Goal: Task Accomplishment & Management: Complete application form

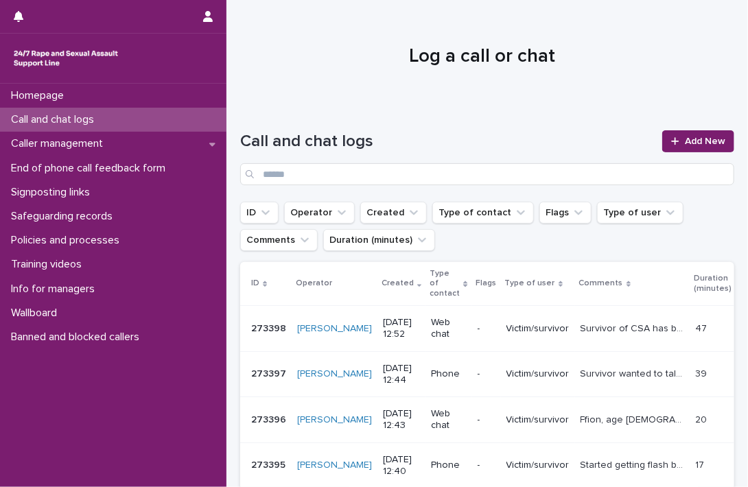
click at [84, 423] on div "Homepage Call and chat logs Caller management End of phone call feedback form S…" at bounding box center [113, 286] width 226 height 404
click at [694, 139] on span "Add New" at bounding box center [705, 142] width 40 height 10
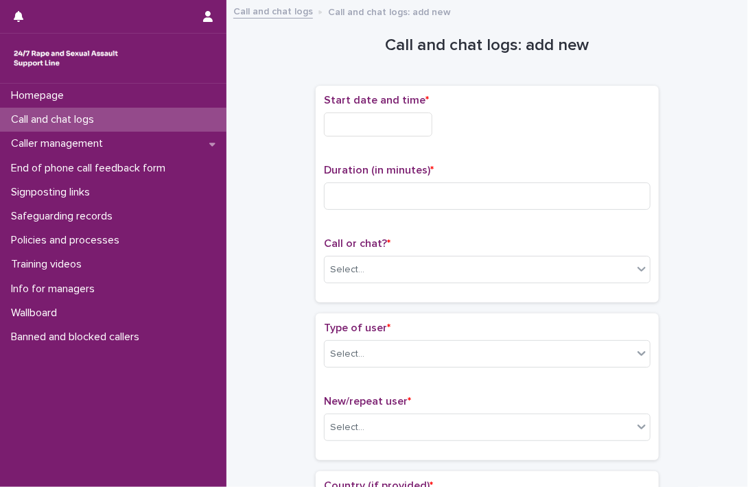
drag, startPoint x: 429, startPoint y: 117, endPoint x: 425, endPoint y: 124, distance: 8.6
click at [429, 117] on input "text" at bounding box center [378, 125] width 108 height 24
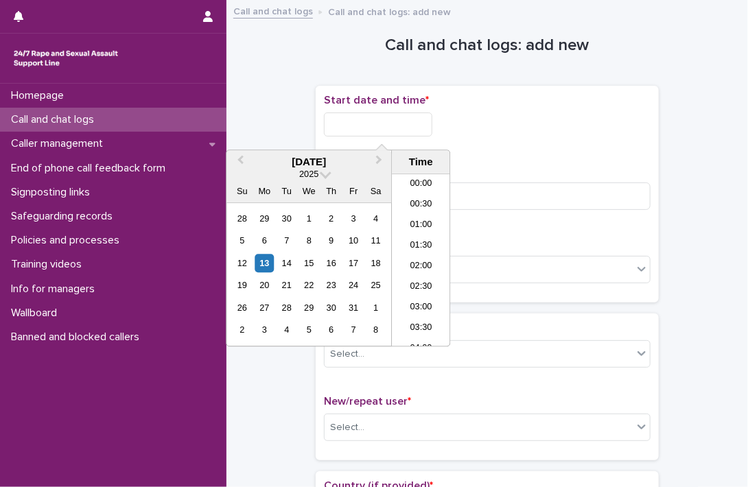
scroll to position [460, 0]
click at [412, 244] on li "12:30" at bounding box center [421, 240] width 58 height 21
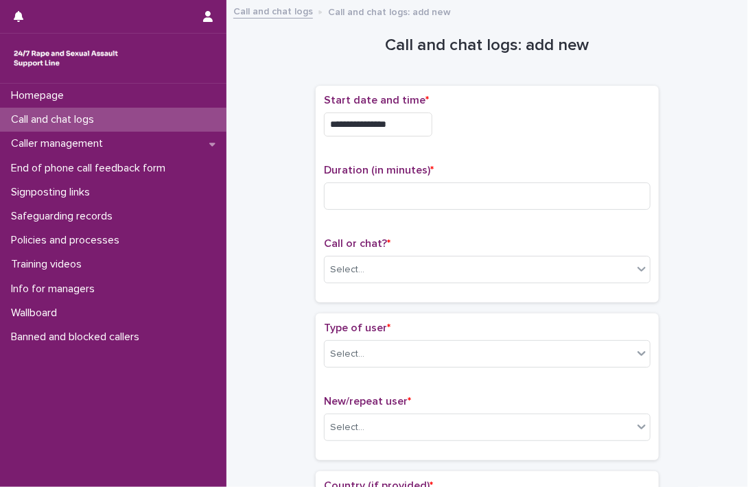
click at [412, 244] on p "Call or chat? *" at bounding box center [487, 243] width 327 height 13
click at [411, 126] on input "**********" at bounding box center [378, 125] width 108 height 24
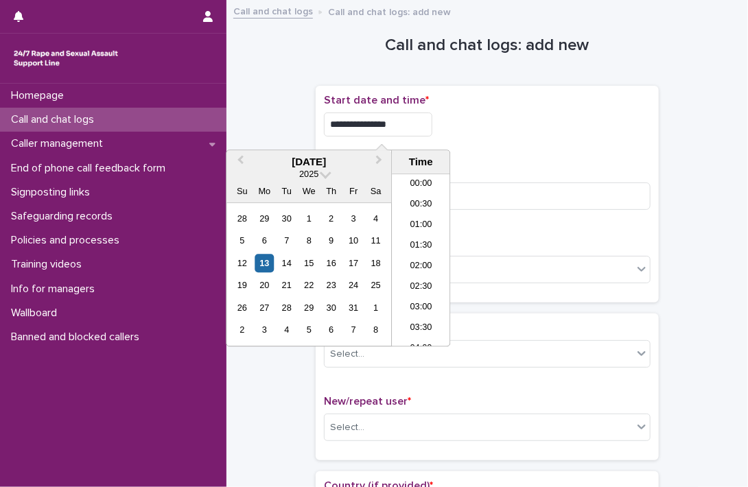
scroll to position [439, 0]
type input "**********"
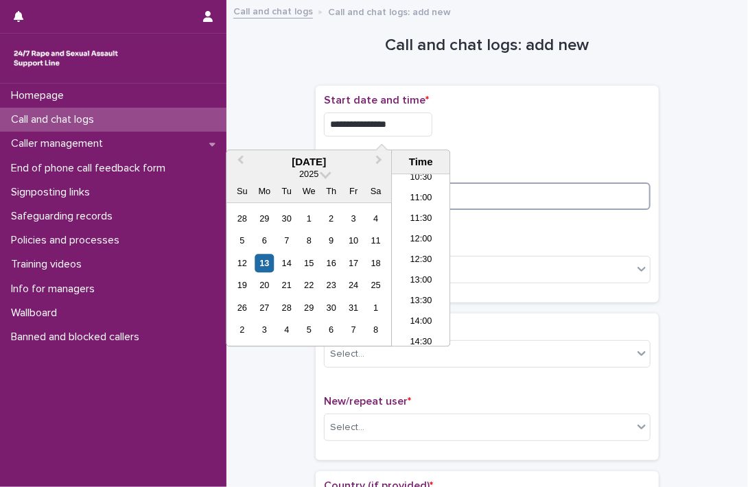
click at [483, 202] on input at bounding box center [487, 196] width 327 height 27
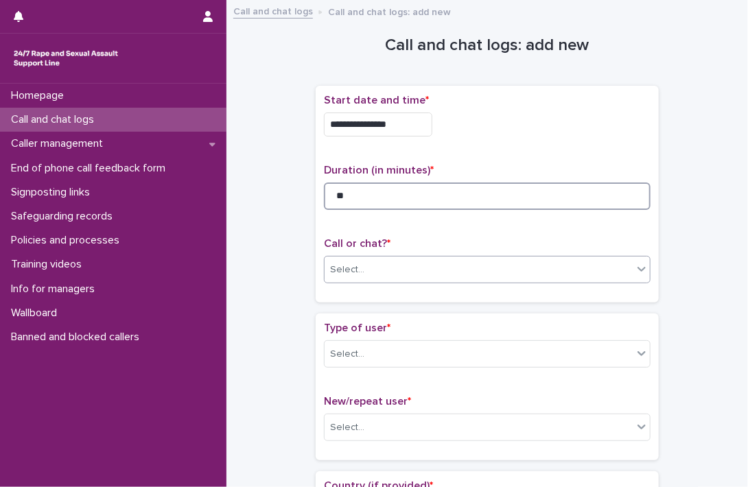
type input "**"
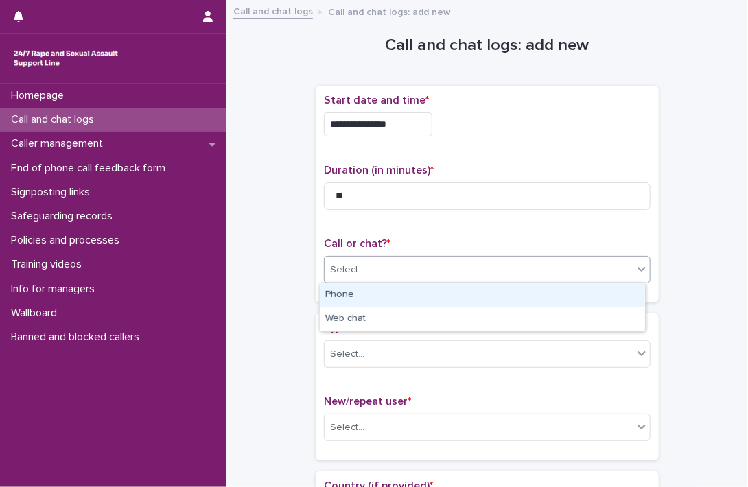
drag, startPoint x: 358, startPoint y: 259, endPoint x: 354, endPoint y: 281, distance: 22.3
click at [358, 261] on div "Select..." at bounding box center [479, 270] width 308 height 23
click at [349, 298] on div "Phone" at bounding box center [482, 295] width 325 height 24
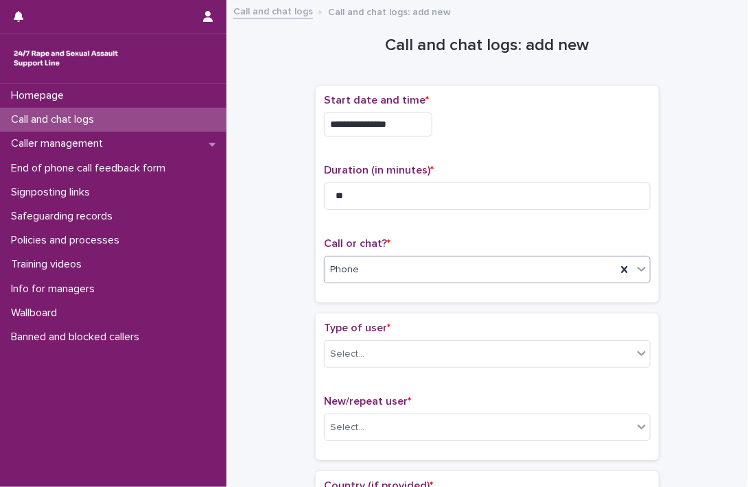
scroll to position [137, 0]
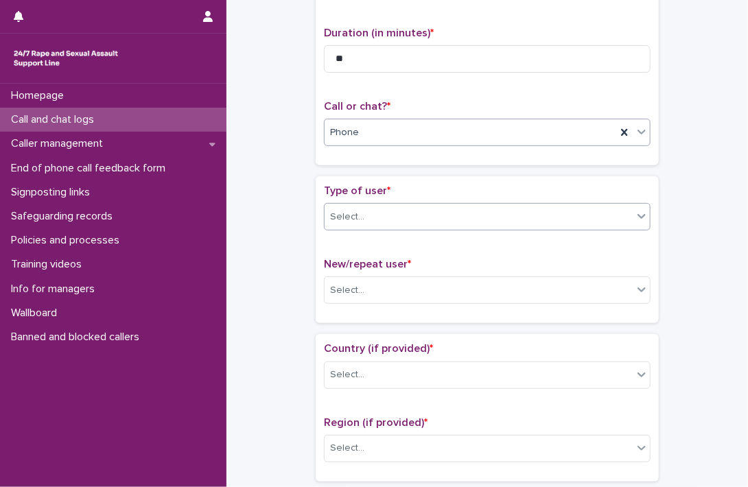
click at [373, 215] on div "Select..." at bounding box center [479, 217] width 308 height 23
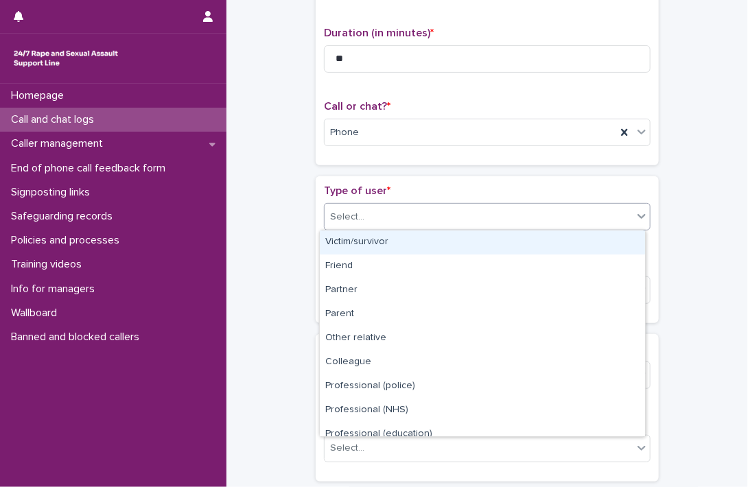
click at [371, 245] on div "Victim/survivor" at bounding box center [482, 243] width 325 height 24
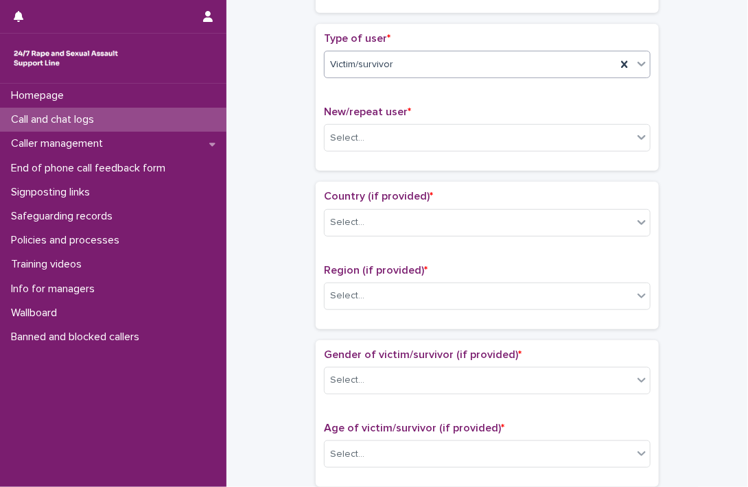
scroll to position [343, 0]
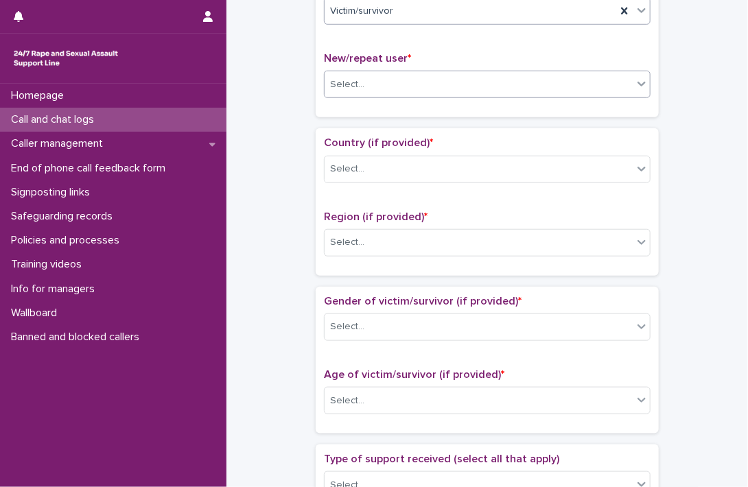
click at [384, 80] on div "Select..." at bounding box center [479, 84] width 308 height 23
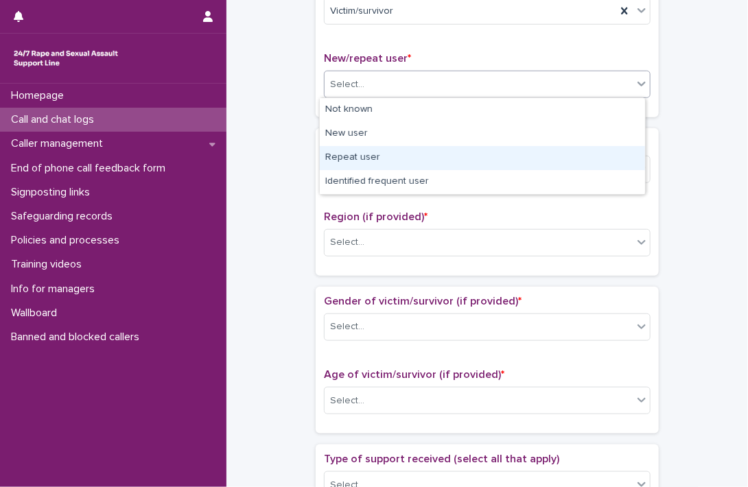
click at [369, 154] on div "Repeat user" at bounding box center [482, 158] width 325 height 24
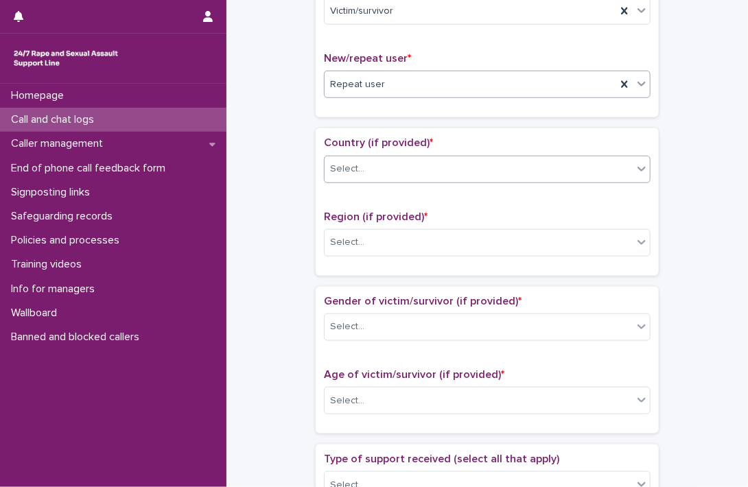
click at [370, 168] on div "Select..." at bounding box center [479, 169] width 308 height 23
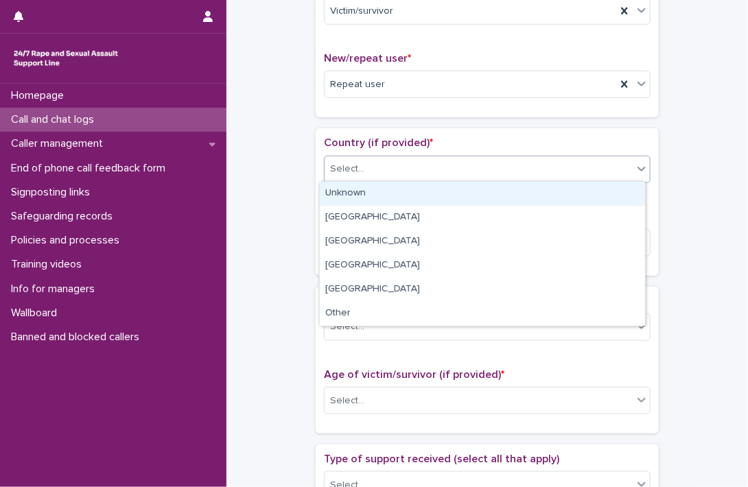
click at [364, 194] on div "Unknown" at bounding box center [482, 194] width 325 height 24
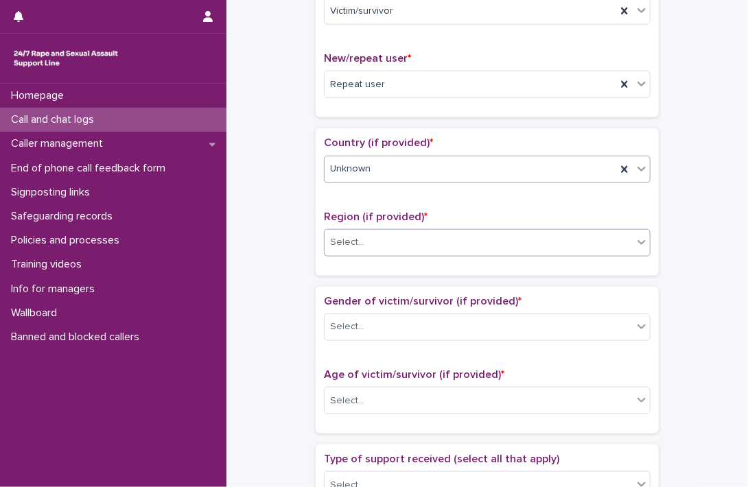
click at [361, 231] on div "Select..." at bounding box center [479, 242] width 308 height 23
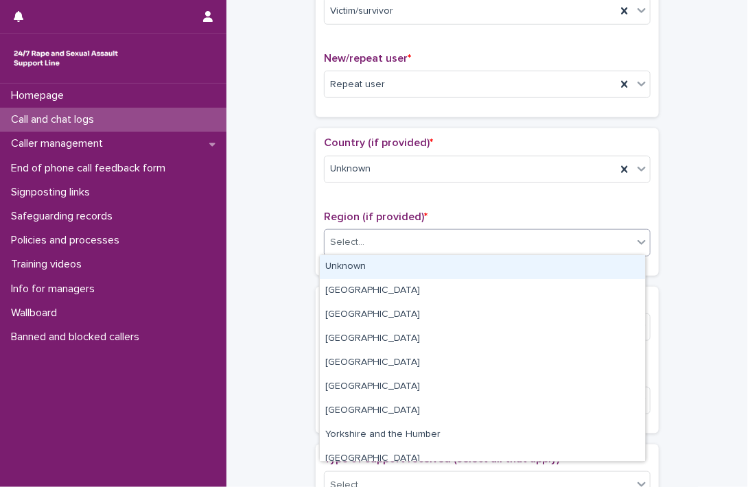
click at [358, 261] on div "Unknown" at bounding box center [482, 267] width 325 height 24
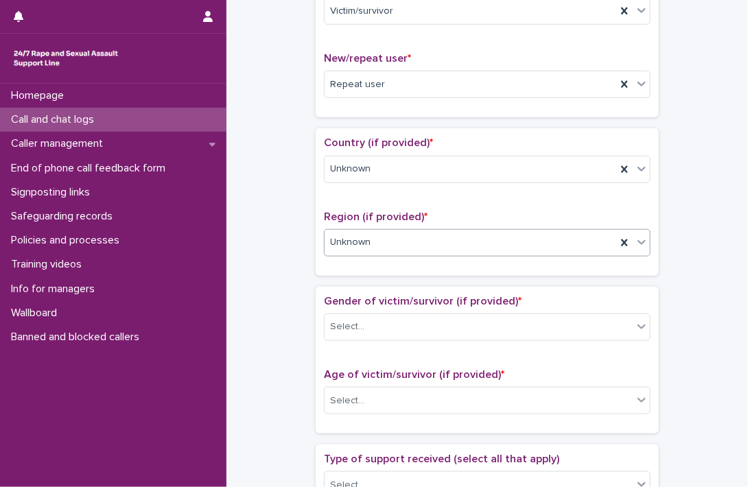
scroll to position [480, 0]
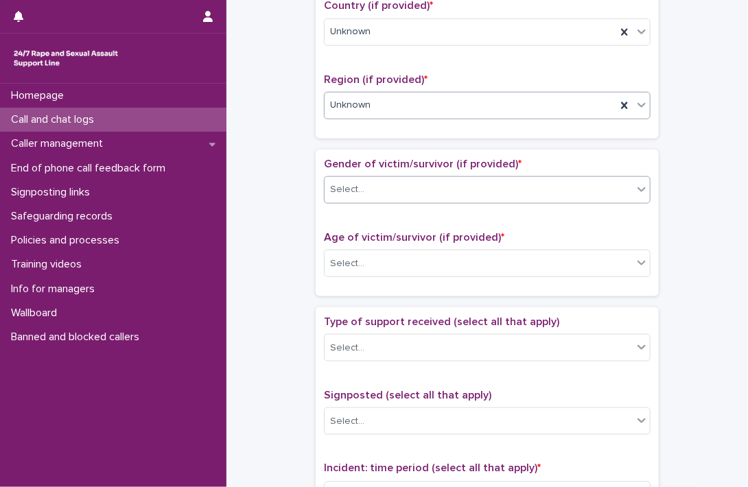
click at [366, 190] on div "Select..." at bounding box center [479, 189] width 308 height 23
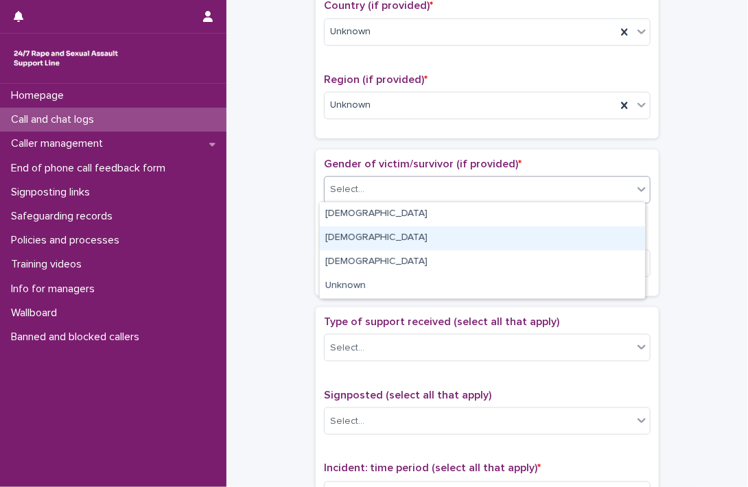
click at [357, 234] on div "Male" at bounding box center [482, 238] width 325 height 24
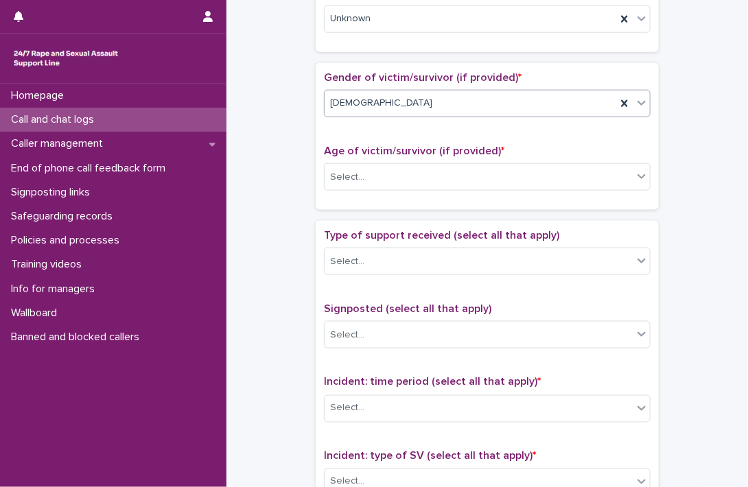
scroll to position [618, 0]
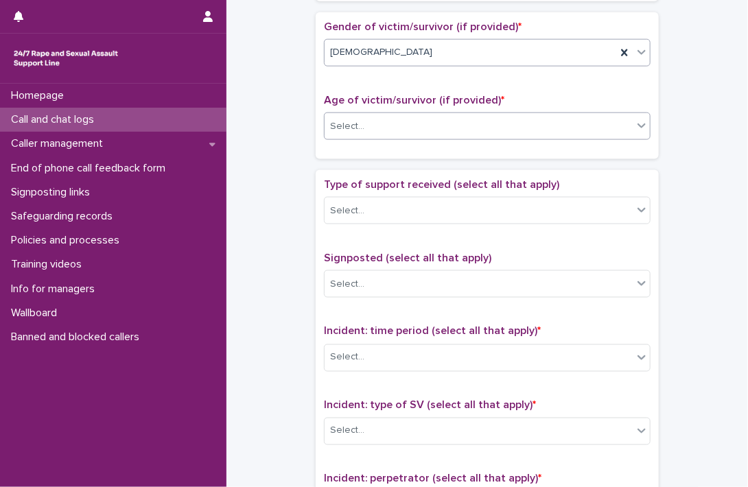
click at [366, 132] on div "Select..." at bounding box center [479, 126] width 308 height 23
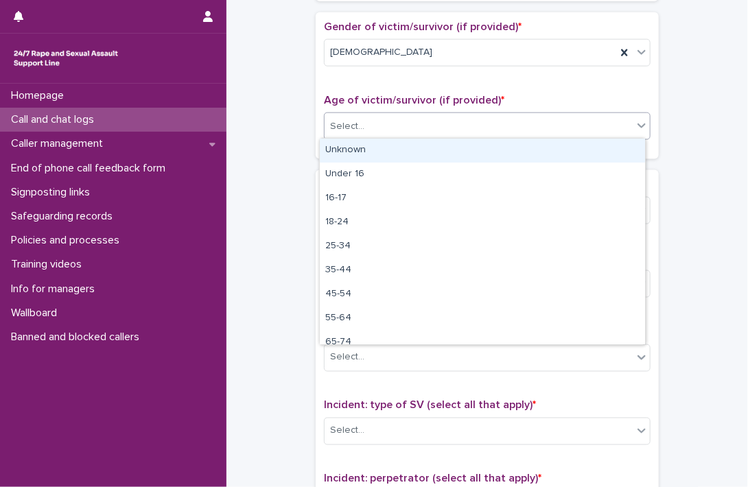
click at [362, 153] on div "Unknown" at bounding box center [482, 151] width 325 height 24
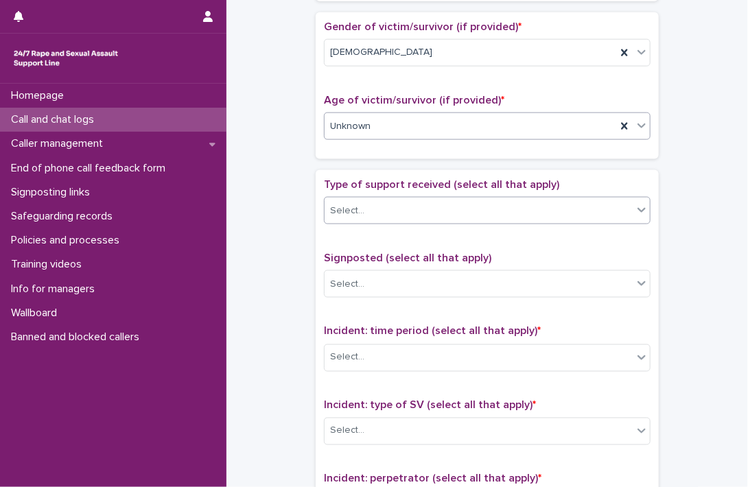
click at [362, 207] on div "Select..." at bounding box center [479, 211] width 308 height 23
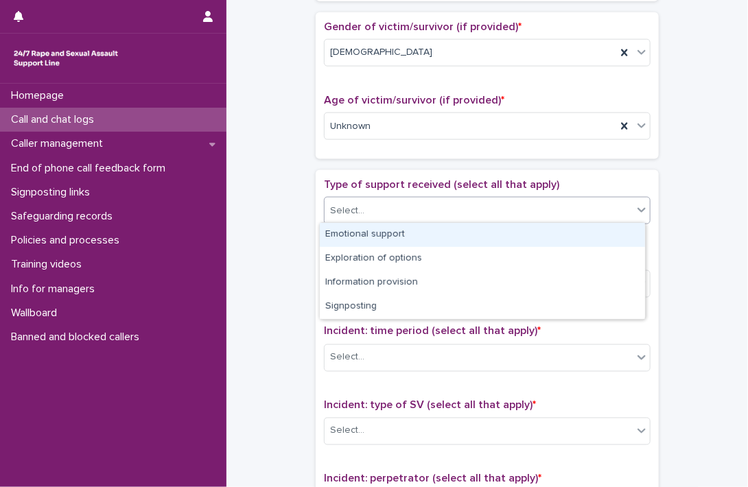
click at [362, 236] on div "Emotional support" at bounding box center [482, 235] width 325 height 24
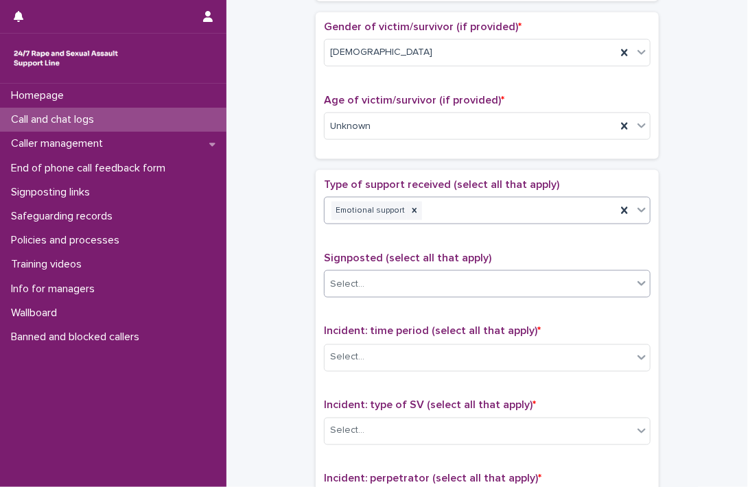
scroll to position [755, 0]
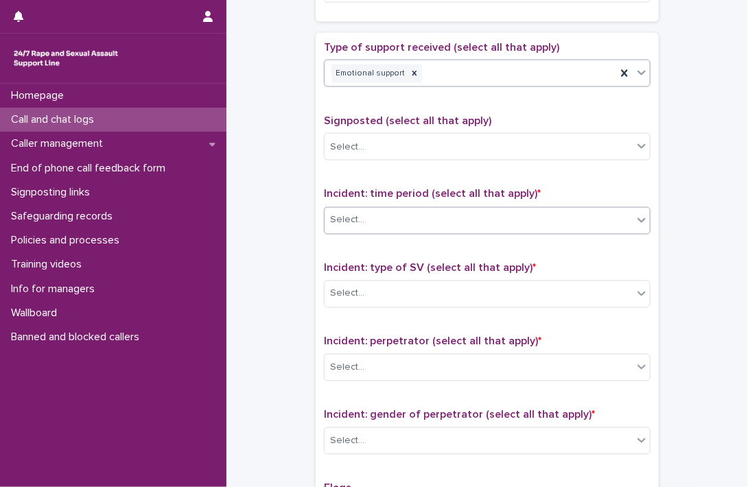
click at [371, 218] on div "Select..." at bounding box center [479, 220] width 308 height 23
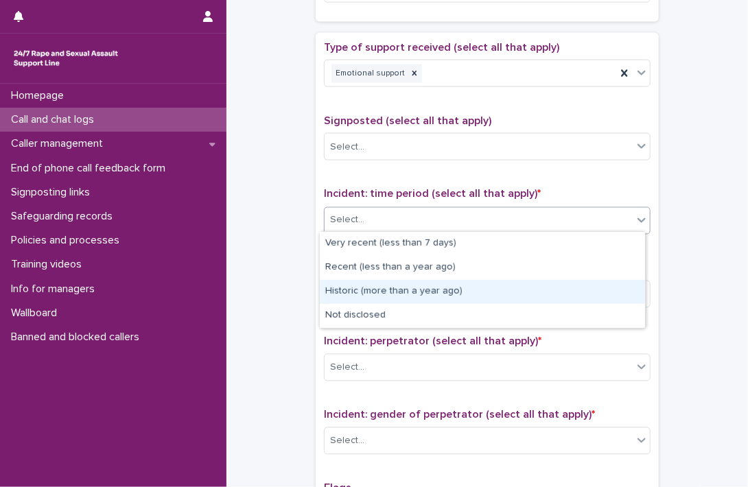
click at [378, 287] on div "Historic (more than a year ago)" at bounding box center [482, 292] width 325 height 24
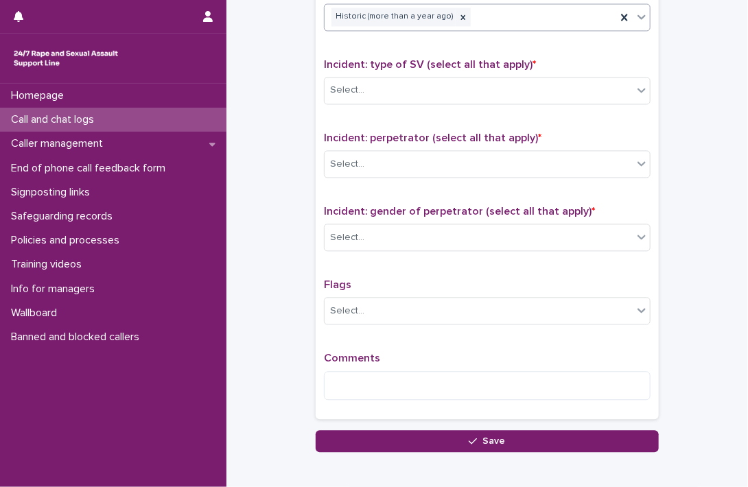
scroll to position [961, 0]
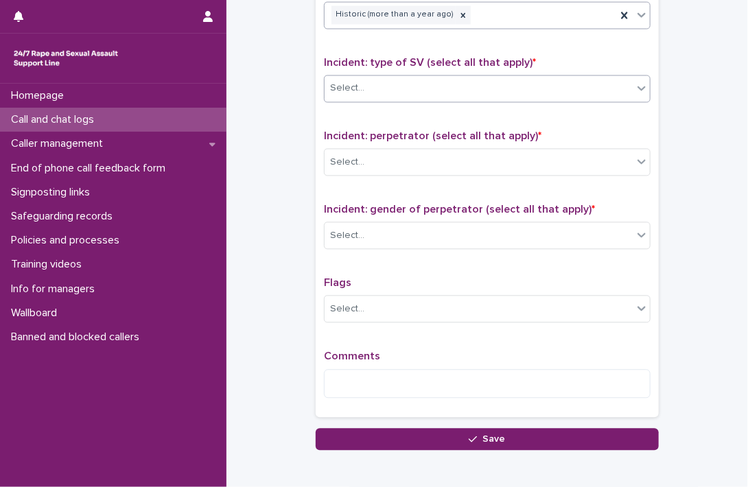
click at [397, 82] on div "Select..." at bounding box center [479, 88] width 308 height 23
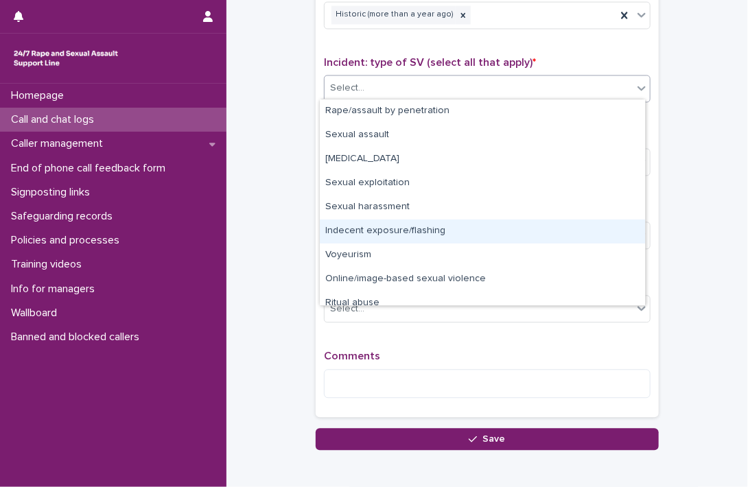
scroll to position [34, 0]
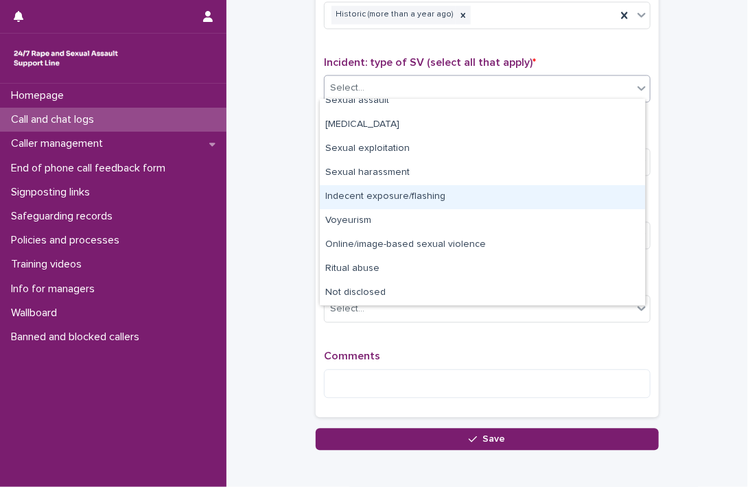
click at [400, 198] on div "Indecent exposure/flashing" at bounding box center [482, 197] width 325 height 24
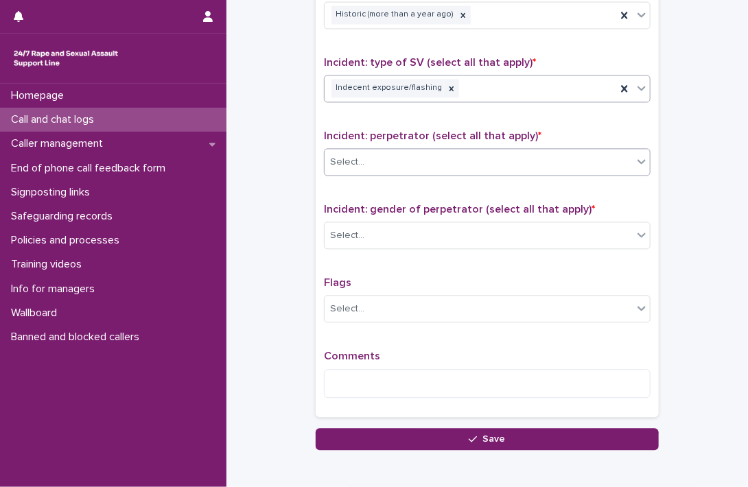
click at [378, 151] on div "Select..." at bounding box center [479, 162] width 308 height 23
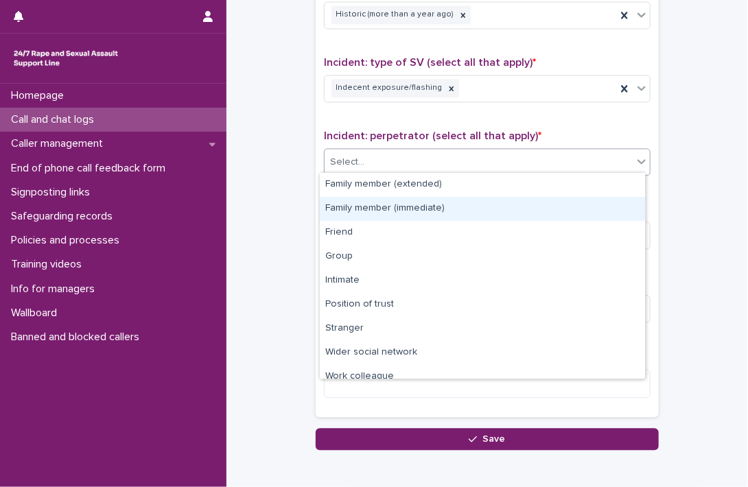
click at [377, 209] on div "Family member (immediate)" at bounding box center [482, 209] width 325 height 24
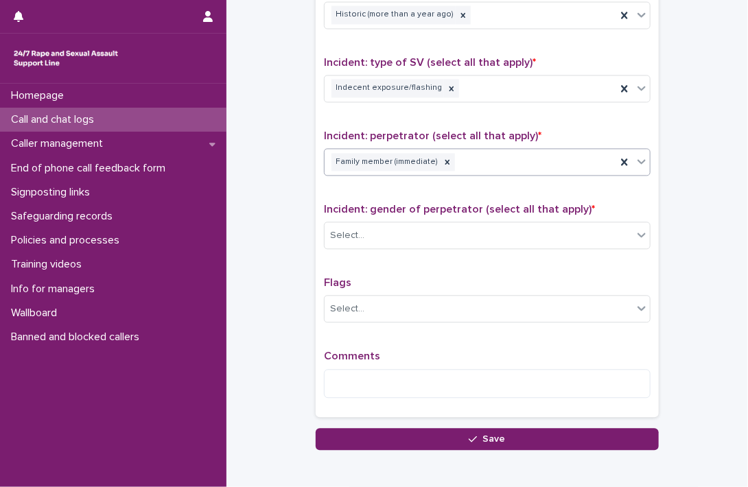
scroll to position [1027, 0]
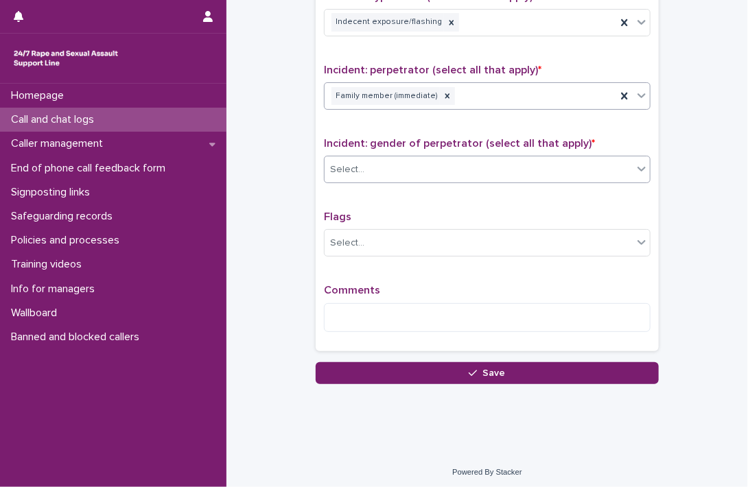
click at [375, 160] on div "Select..." at bounding box center [479, 170] width 308 height 23
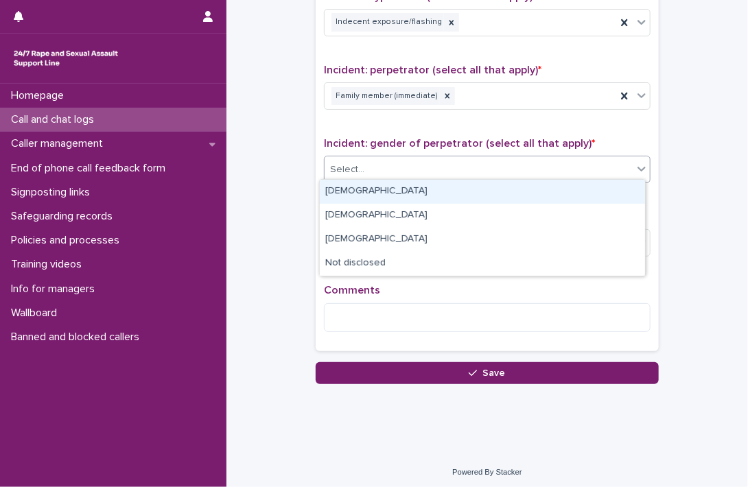
click at [390, 189] on div "Male" at bounding box center [482, 192] width 325 height 24
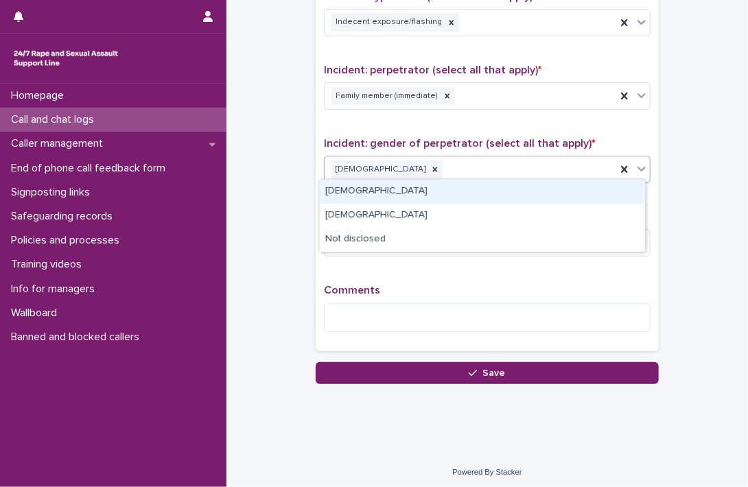
click at [404, 168] on div "Male" at bounding box center [471, 170] width 292 height 24
click at [386, 189] on div "Female" at bounding box center [482, 192] width 325 height 24
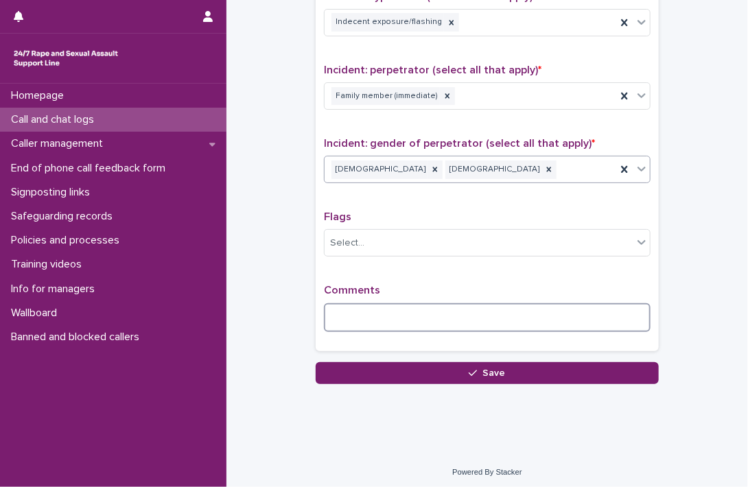
click at [347, 303] on textarea at bounding box center [487, 318] width 327 height 30
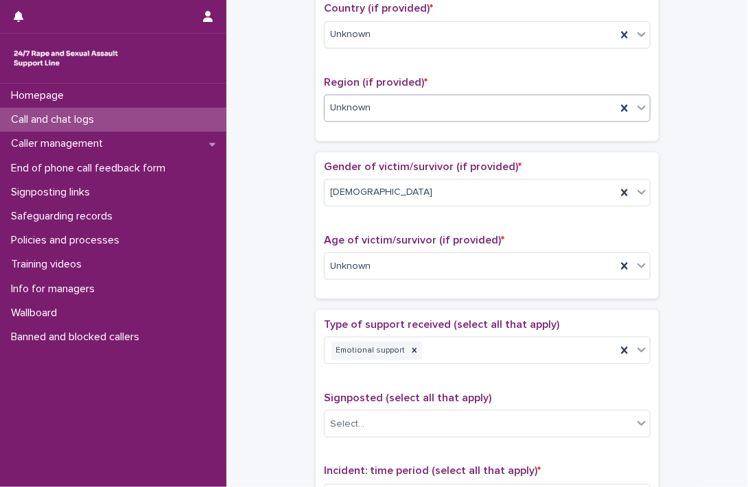
scroll to position [340, 0]
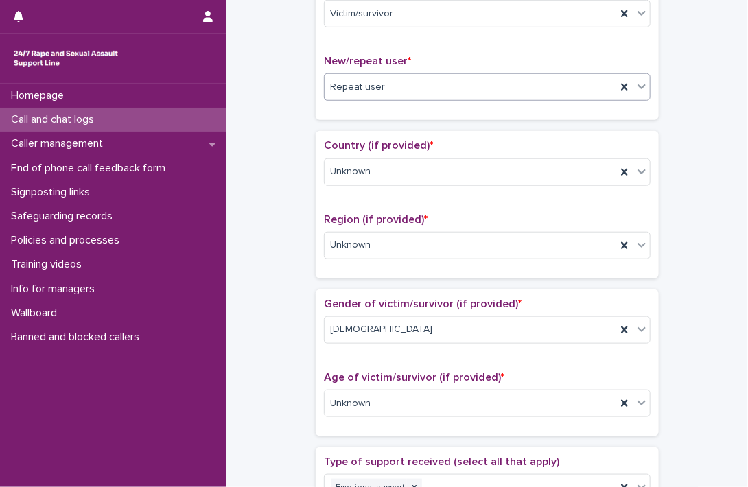
click at [439, 91] on div "Repeat user" at bounding box center [471, 87] width 292 height 23
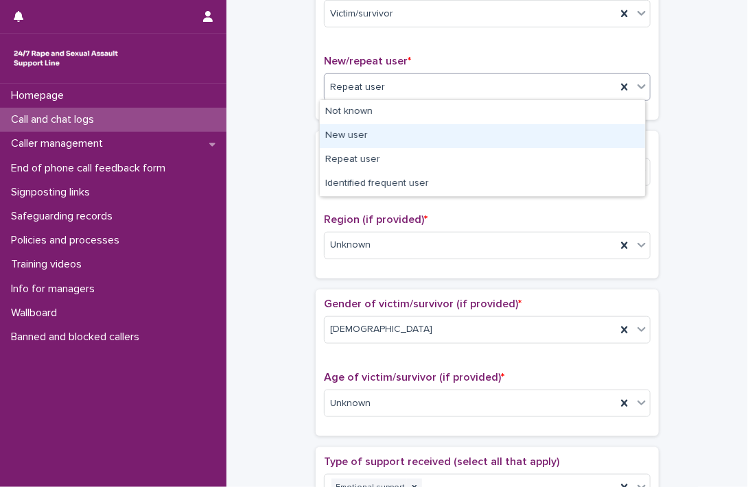
click at [404, 138] on div "New user" at bounding box center [482, 136] width 325 height 24
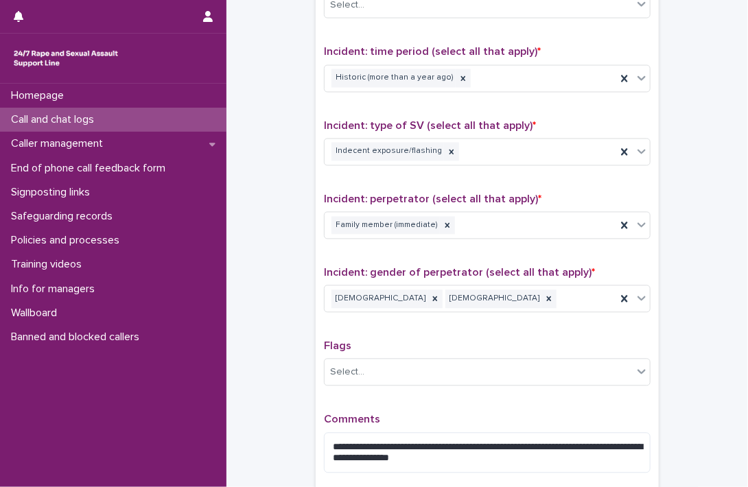
scroll to position [1038, 0]
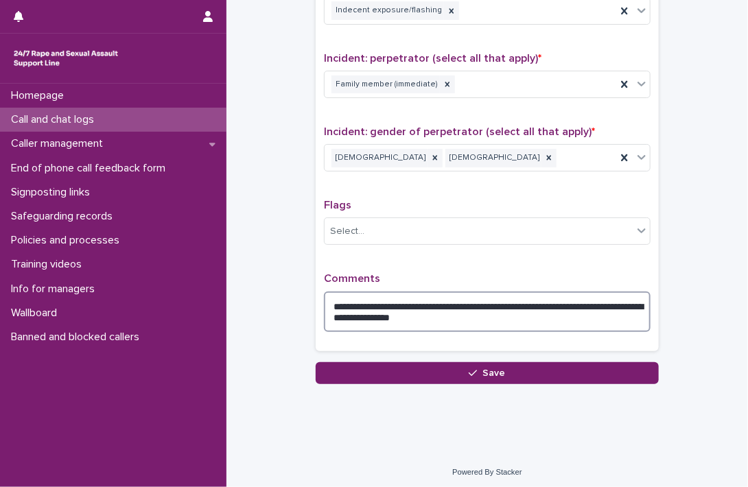
click at [465, 311] on textarea "**********" at bounding box center [487, 312] width 327 height 41
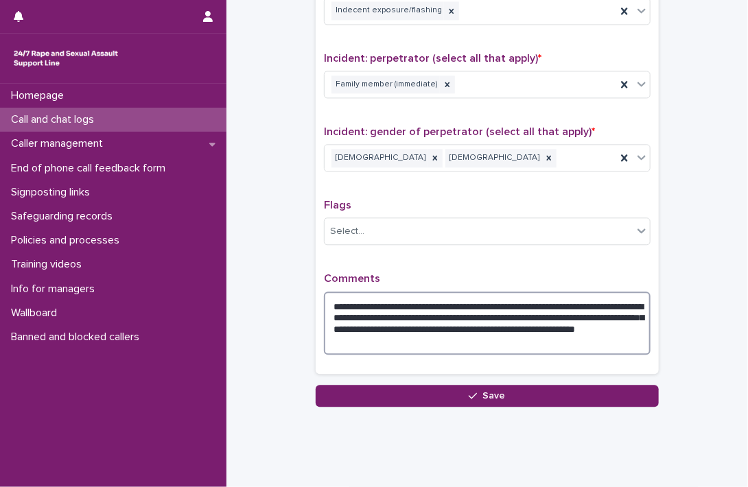
click at [352, 339] on textarea "**********" at bounding box center [487, 324] width 327 height 64
click at [572, 323] on textarea "**********" at bounding box center [487, 324] width 327 height 64
click at [608, 338] on textarea "**********" at bounding box center [487, 324] width 327 height 64
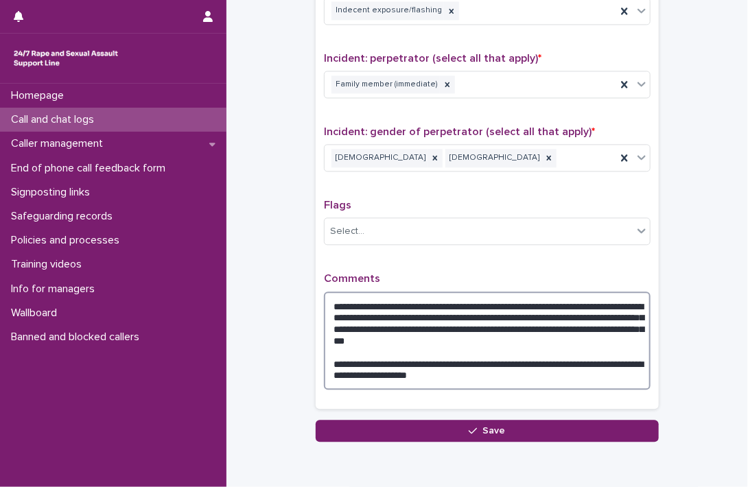
click at [395, 356] on textarea "**********" at bounding box center [487, 341] width 327 height 99
click at [499, 339] on textarea "**********" at bounding box center [487, 341] width 327 height 99
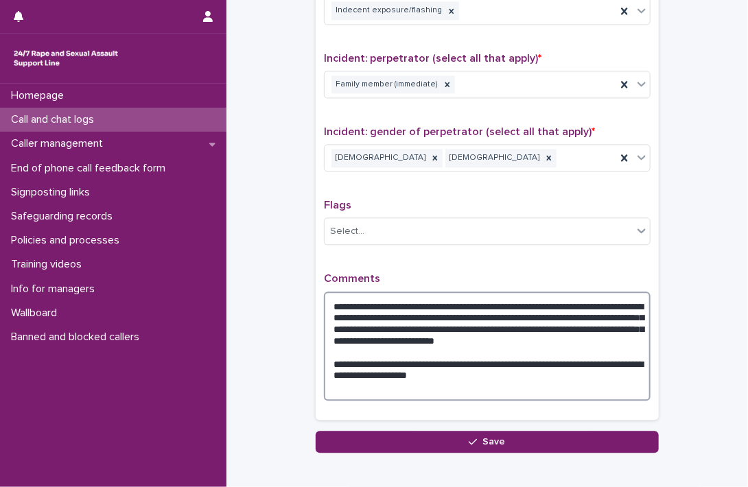
click at [504, 338] on textarea "**********" at bounding box center [487, 347] width 327 height 110
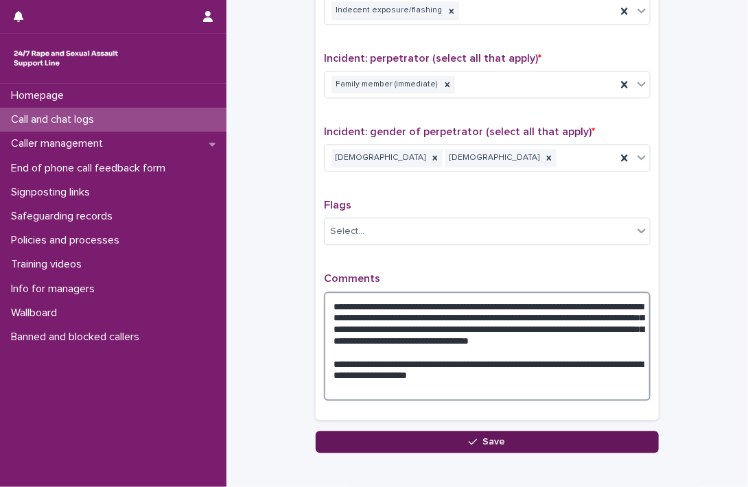
type textarea "**********"
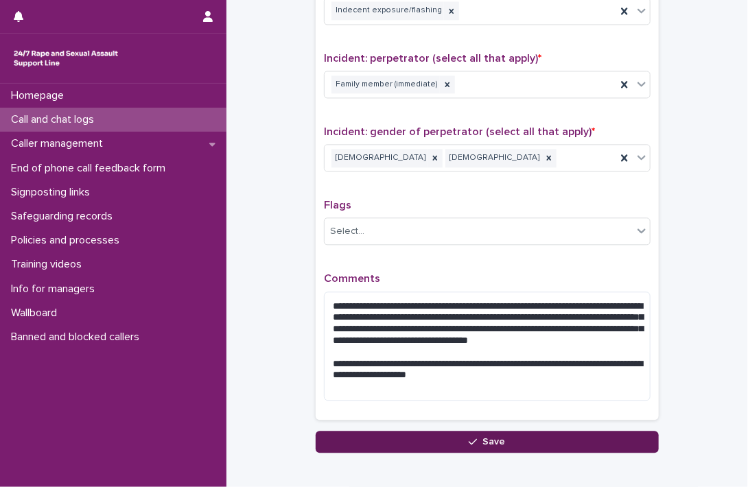
click at [486, 440] on span "Save" at bounding box center [494, 442] width 23 height 10
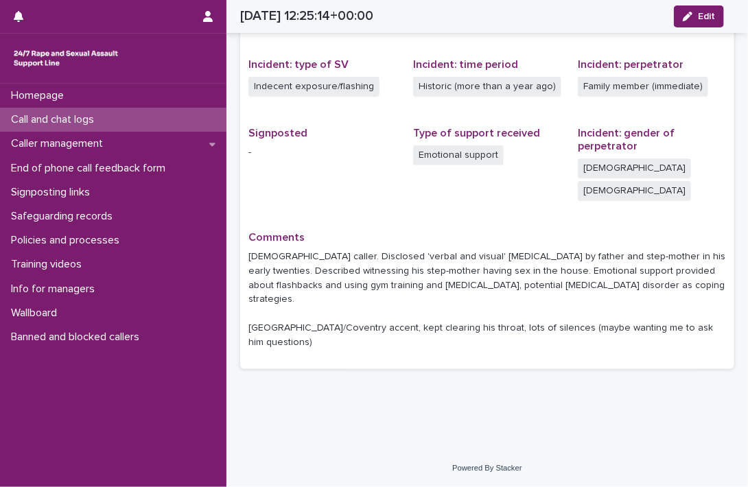
scroll to position [258, 0]
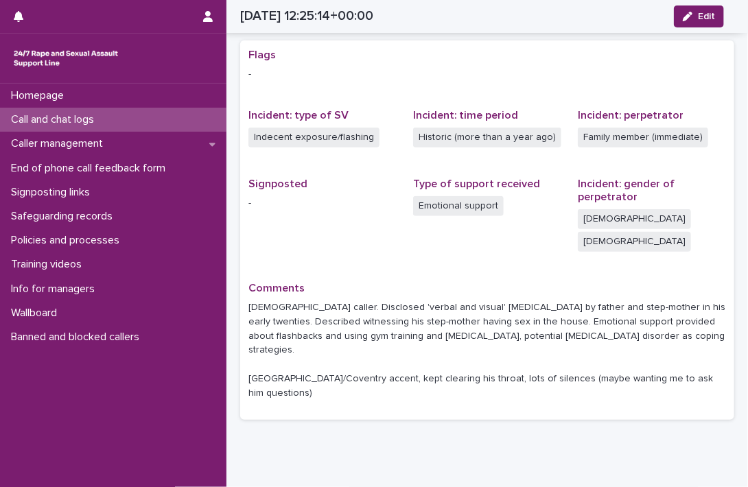
click at [75, 116] on p "Call and chat logs" at bounding box center [55, 119] width 100 height 13
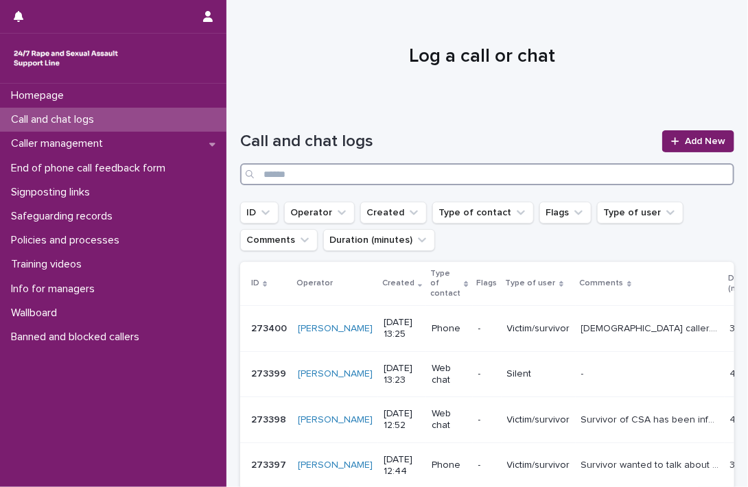
click at [489, 171] on input "Search" at bounding box center [487, 174] width 494 height 22
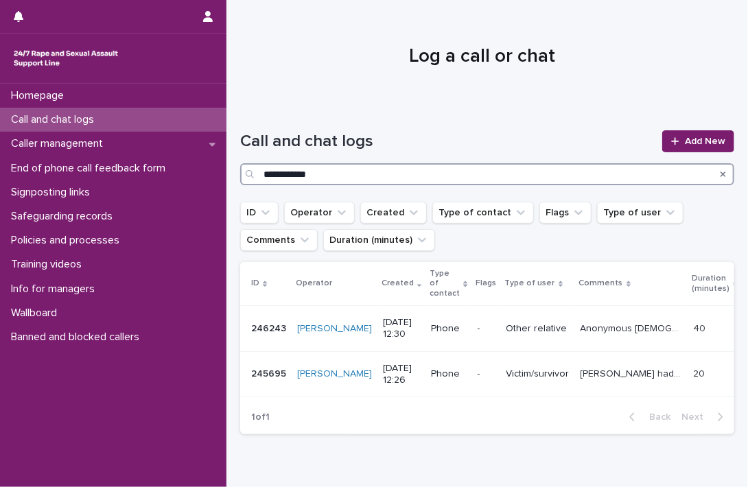
drag, startPoint x: 327, startPoint y: 174, endPoint x: 253, endPoint y: 181, distance: 73.8
click at [253, 181] on div "**********" at bounding box center [487, 174] width 494 height 22
type input "**********"
click at [253, 181] on div "Search" at bounding box center [251, 174] width 22 height 22
click at [313, 215] on button "Operator" at bounding box center [319, 213] width 71 height 22
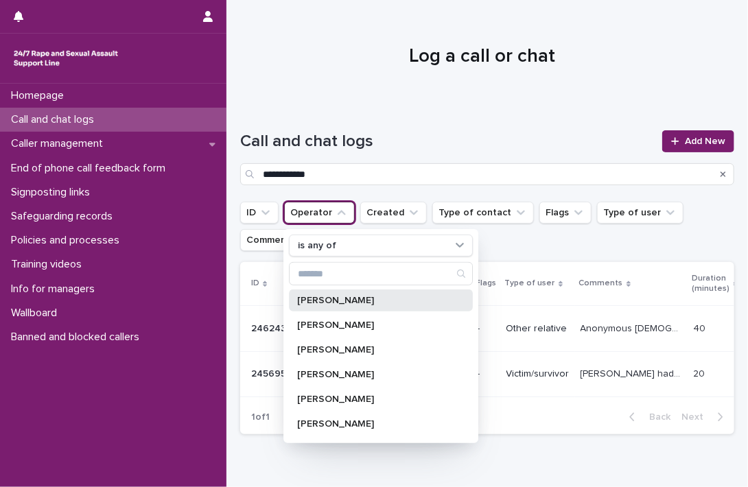
click at [309, 302] on p "Adebola Ajayi" at bounding box center [374, 301] width 154 height 10
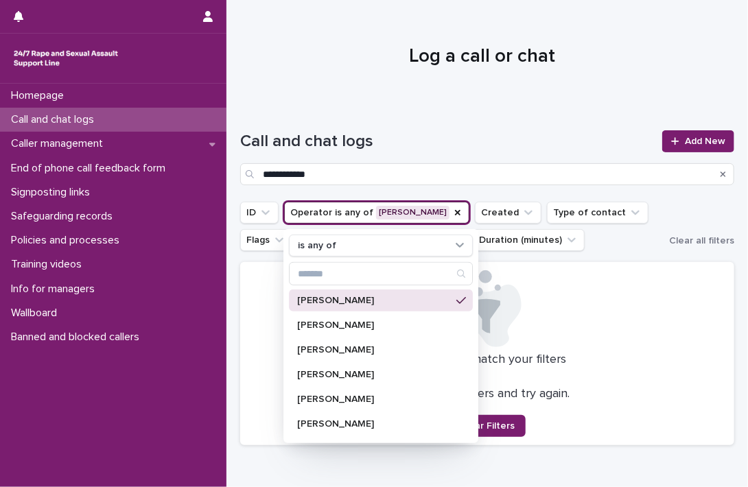
click at [399, 100] on div at bounding box center [481, 50] width 511 height 103
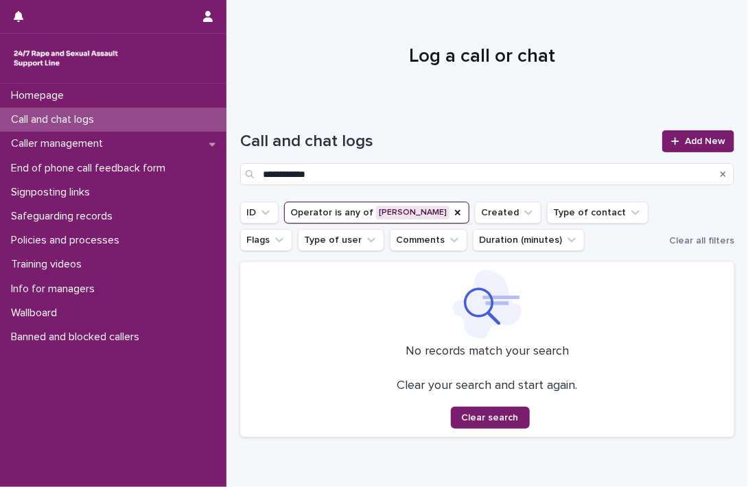
click at [721, 174] on icon "Search" at bounding box center [723, 174] width 5 height 8
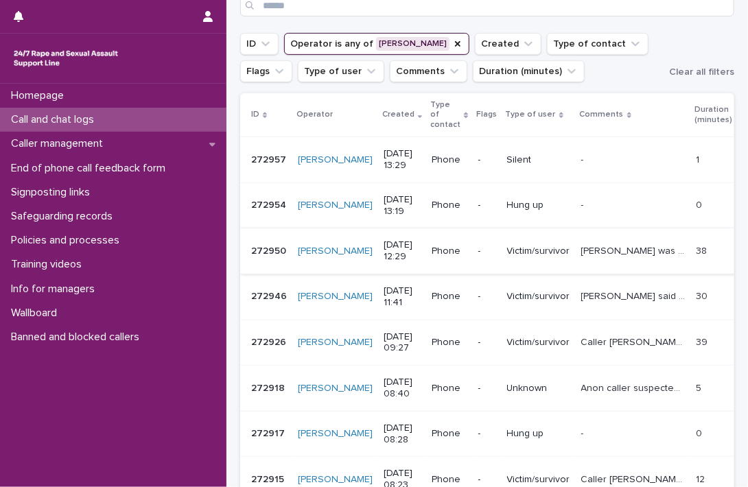
scroll to position [206, 0]
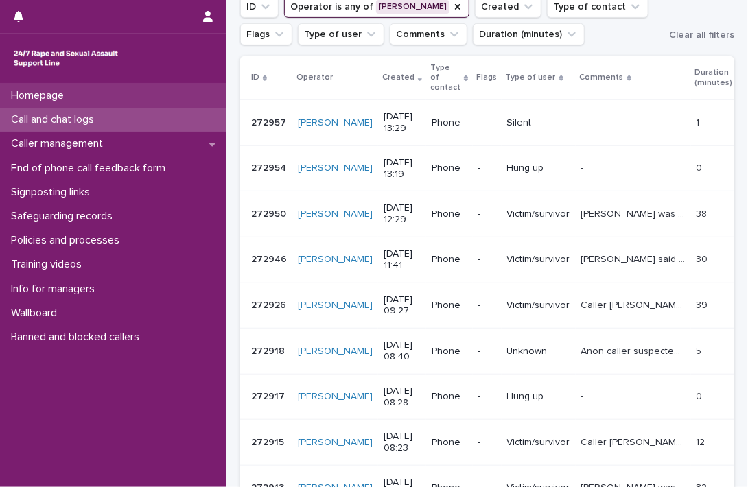
click at [41, 97] on p "Homepage" at bounding box center [39, 95] width 69 height 13
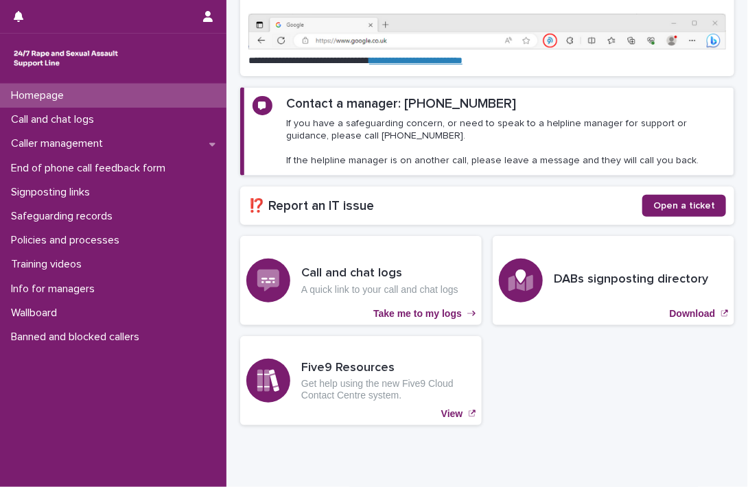
scroll to position [168, 0]
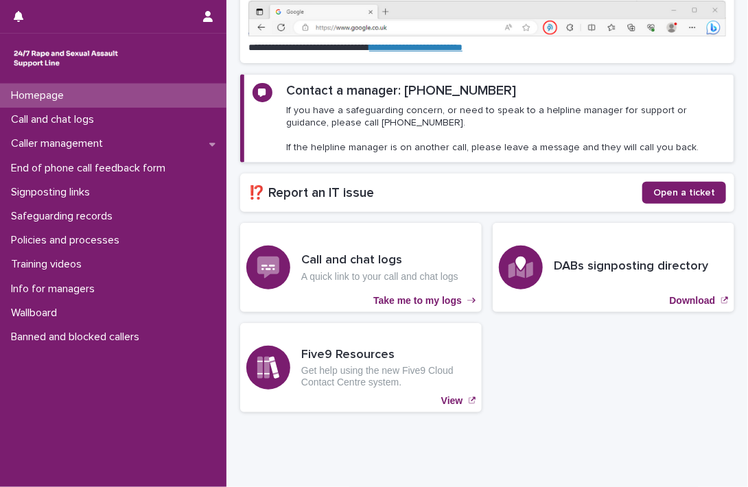
click at [640, 407] on div "Call and chat logs A quick link to your call and chat logs Take me to my logs D…" at bounding box center [487, 317] width 494 height 189
